Goal: Task Accomplishment & Management: Manage account settings

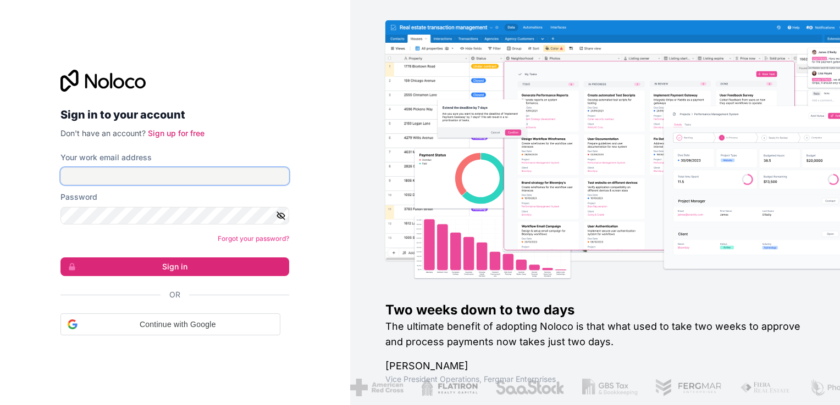
click at [226, 177] on input "Your work email address" at bounding box center [174, 177] width 229 height 18
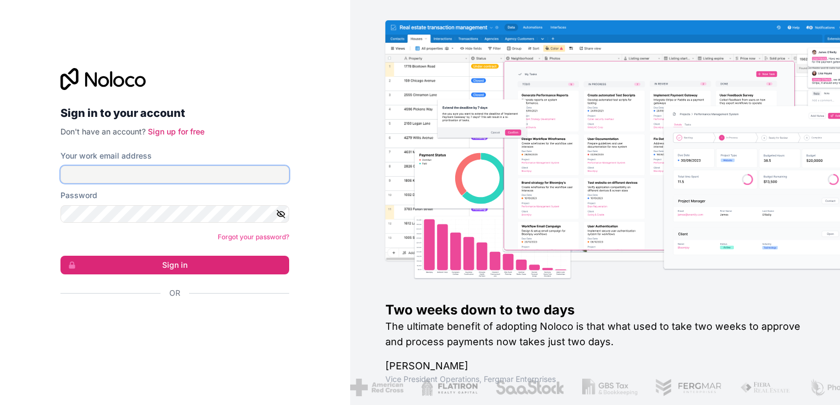
type input "ams@boringgroup.net"
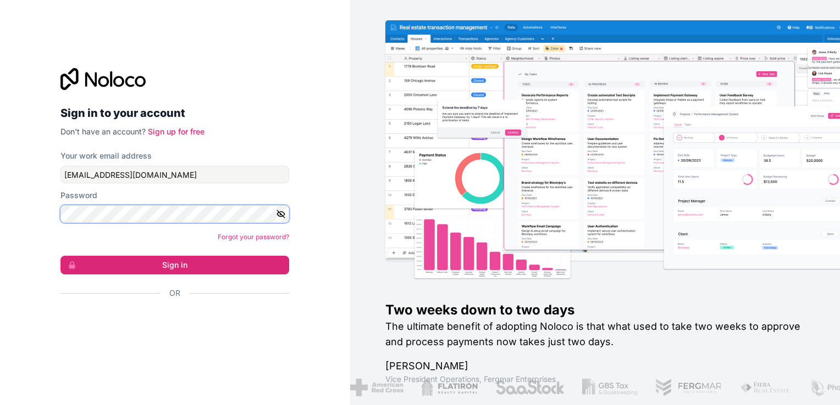
click at [60, 256] on button "Sign in" at bounding box center [174, 265] width 229 height 19
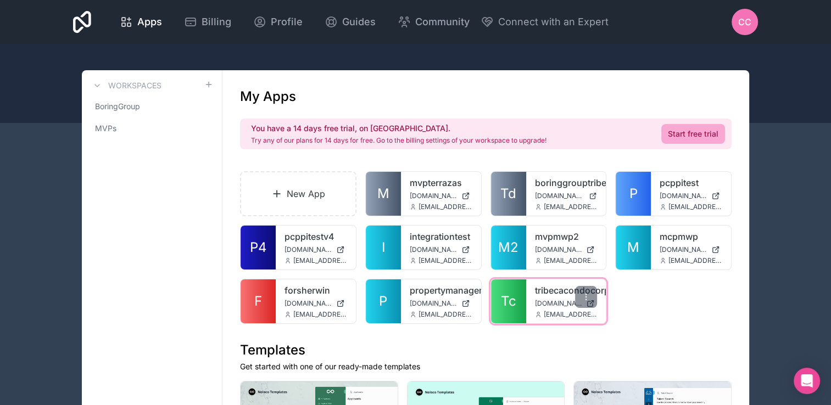
click at [514, 300] on span "Tc" at bounding box center [508, 302] width 15 height 18
